Goal: Navigation & Orientation: Find specific page/section

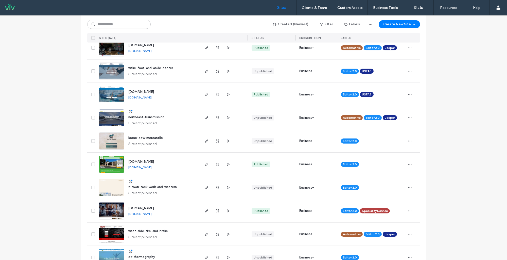
scroll to position [361, 0]
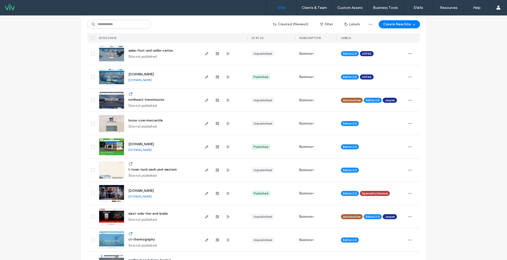
click at [102, 75] on img at bounding box center [111, 86] width 25 height 34
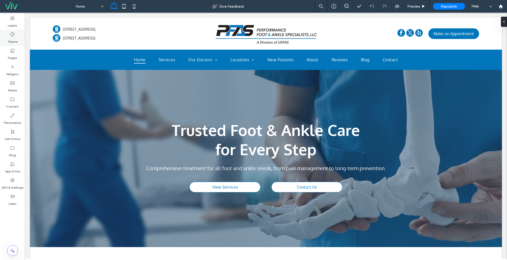
click at [10, 40] on label "Theme" at bounding box center [13, 40] width 10 height 7
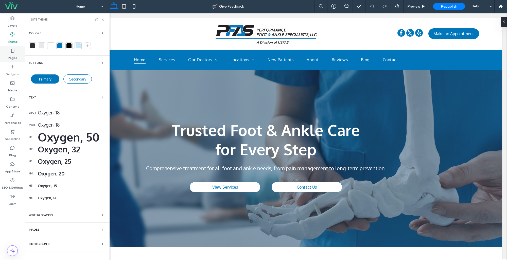
click at [11, 50] on icon at bounding box center [12, 50] width 5 height 5
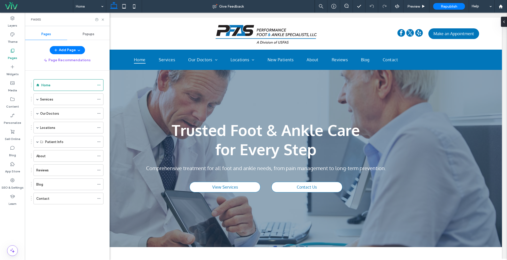
drag, startPoint x: 38, startPoint y: 99, endPoint x: 45, endPoint y: 111, distance: 13.7
click at [38, 99] on span at bounding box center [37, 99] width 3 height 3
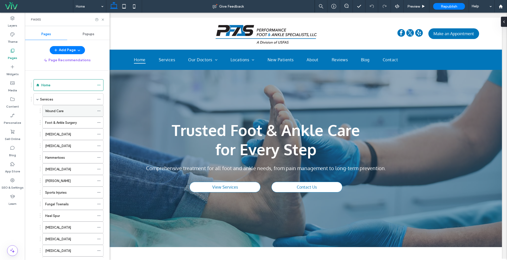
click at [64, 111] on div "Wound Care" at bounding box center [69, 110] width 49 height 5
